Goal: Check status

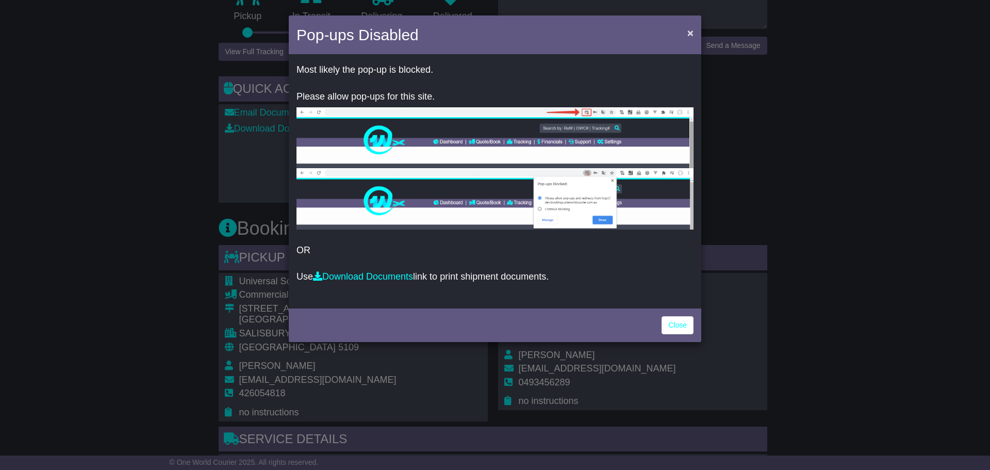
drag, startPoint x: 699, startPoint y: 32, endPoint x: 693, endPoint y: 33, distance: 5.7
click at [696, 33] on div "Pop-ups Disabled ×" at bounding box center [495, 35] width 413 height 41
click at [693, 33] on span "×" at bounding box center [690, 33] width 6 height 12
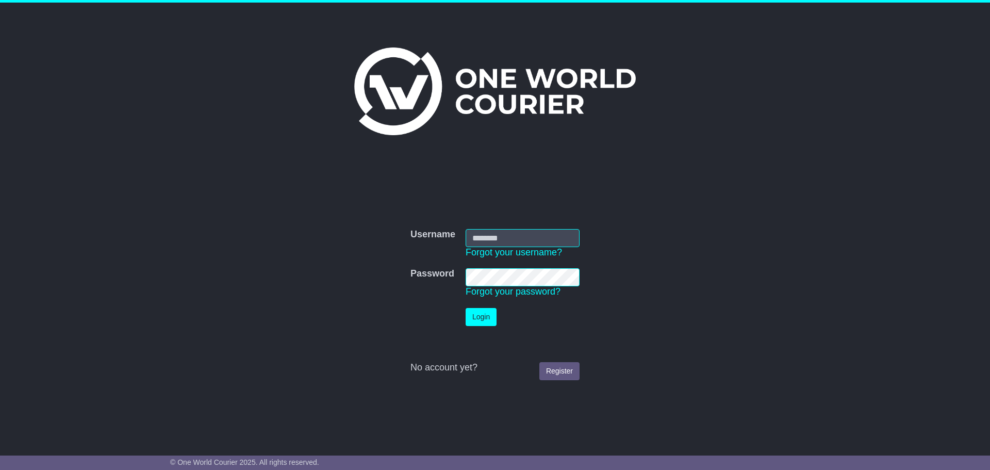
type input "**********"
click at [496, 320] on button "Login" at bounding box center [481, 317] width 31 height 18
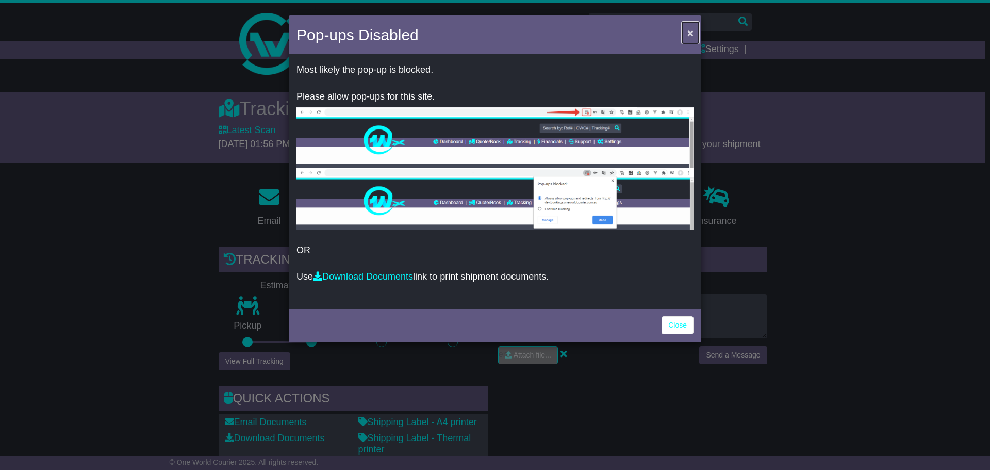
click at [692, 30] on span "×" at bounding box center [690, 33] width 6 height 12
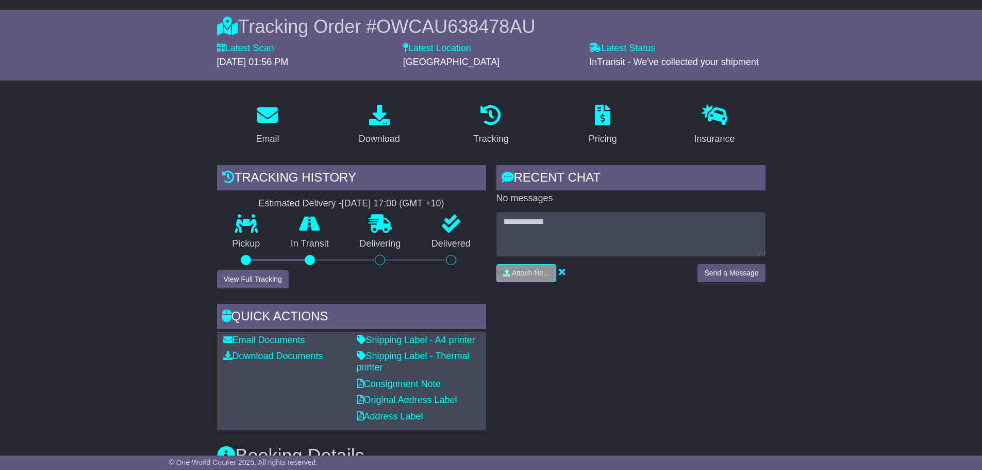
scroll to position [155, 0]
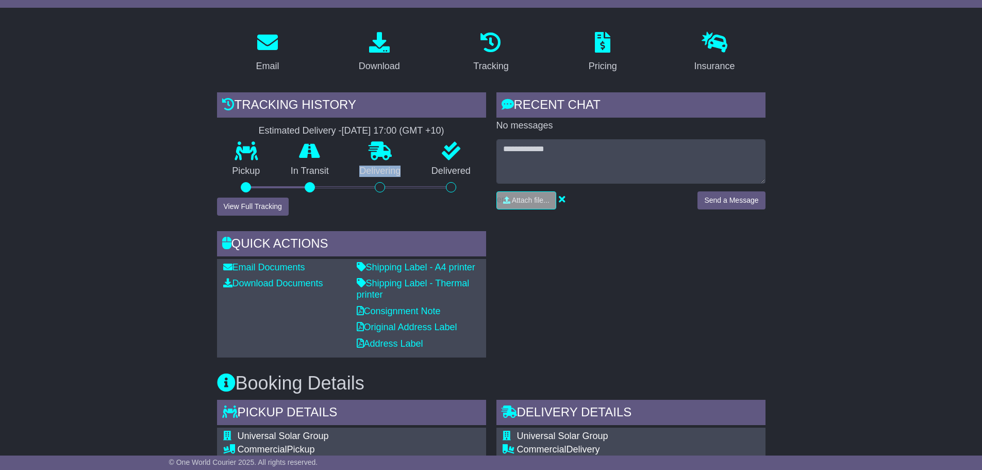
drag, startPoint x: 317, startPoint y: 188, endPoint x: 340, endPoint y: 201, distance: 26.8
click at [353, 191] on div "Pickup In Transit Problem Unknown Delivering Delivered" at bounding box center [351, 170] width 269 height 56
click at [637, 230] on div "RECENT CHAT Loading... No messages Attach file..." at bounding box center [631, 224] width 280 height 265
click at [719, 299] on div "RECENT CHAT Loading... No messages Attach file..." at bounding box center [631, 224] width 280 height 265
